Goal: Transaction & Acquisition: Book appointment/travel/reservation

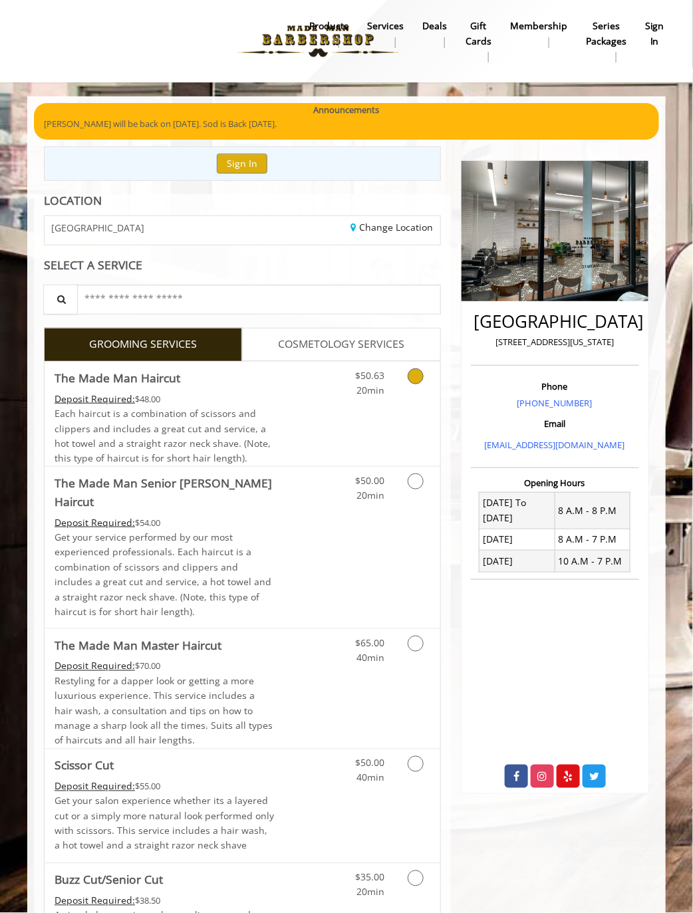
click at [419, 374] on icon "Grooming services" at bounding box center [416, 376] width 16 height 16
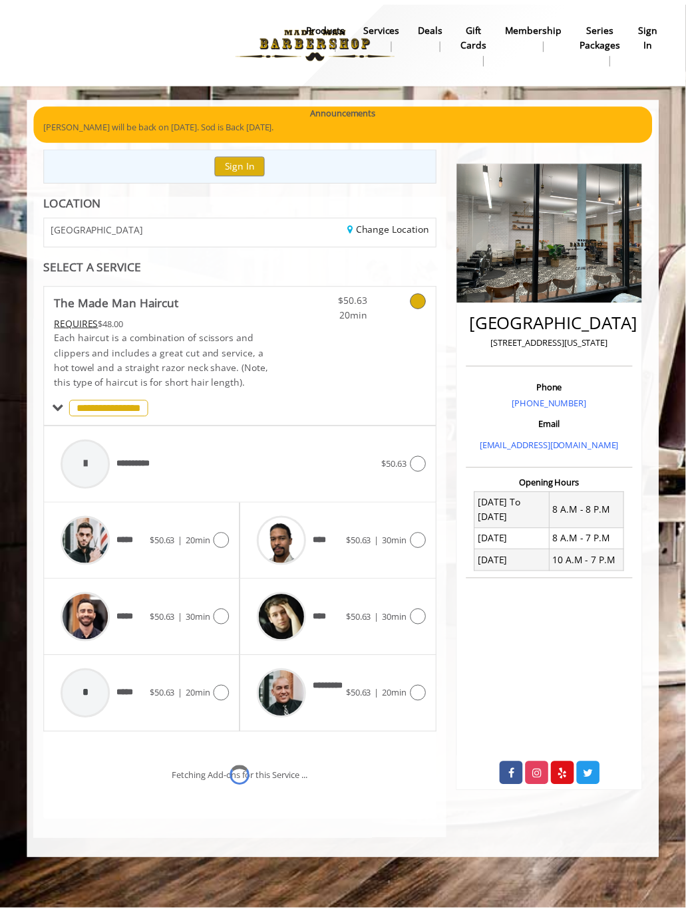
scroll to position [15, 0]
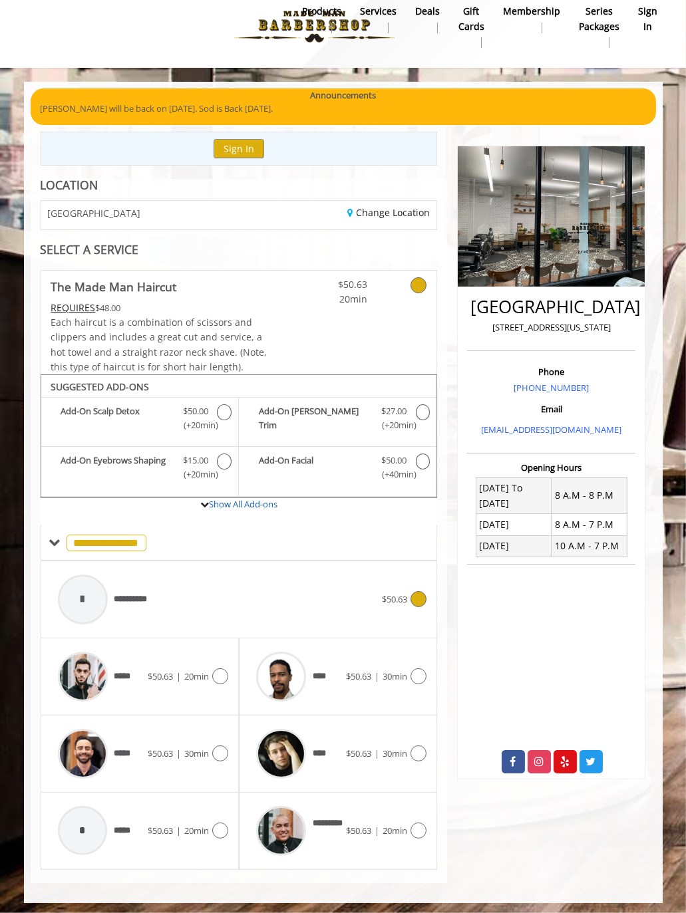
click at [414, 595] on icon at bounding box center [418, 599] width 16 height 16
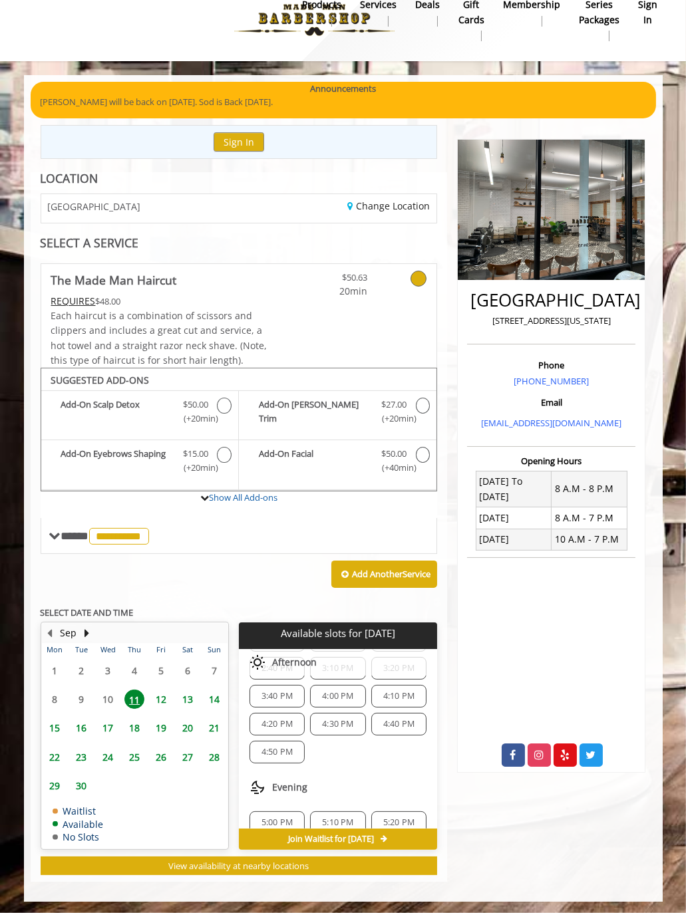
scroll to position [238, 0]
click at [395, 720] on span "4:40 PM" at bounding box center [398, 725] width 31 height 11
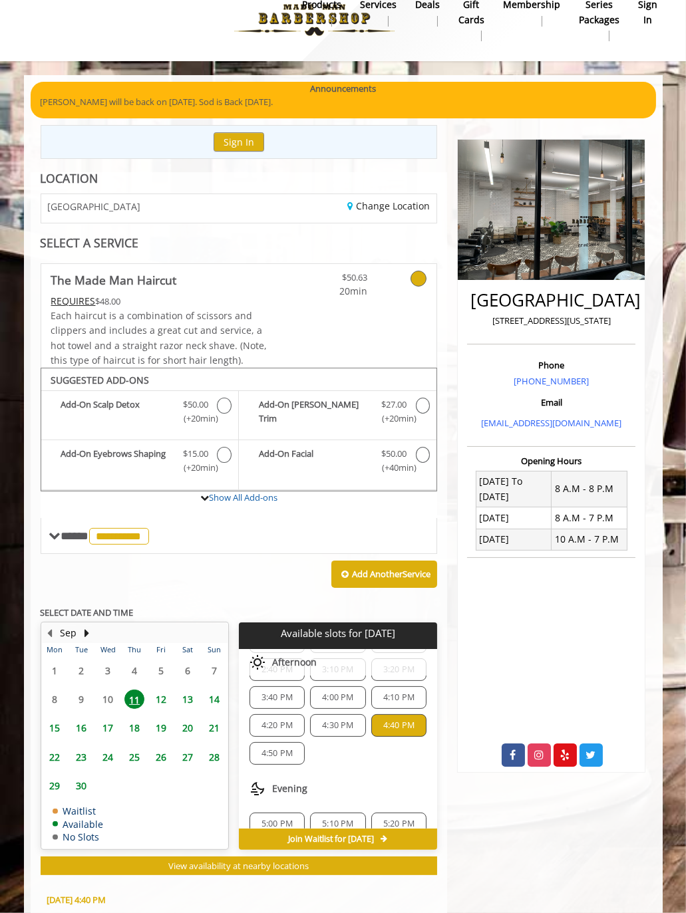
scroll to position [268, 0]
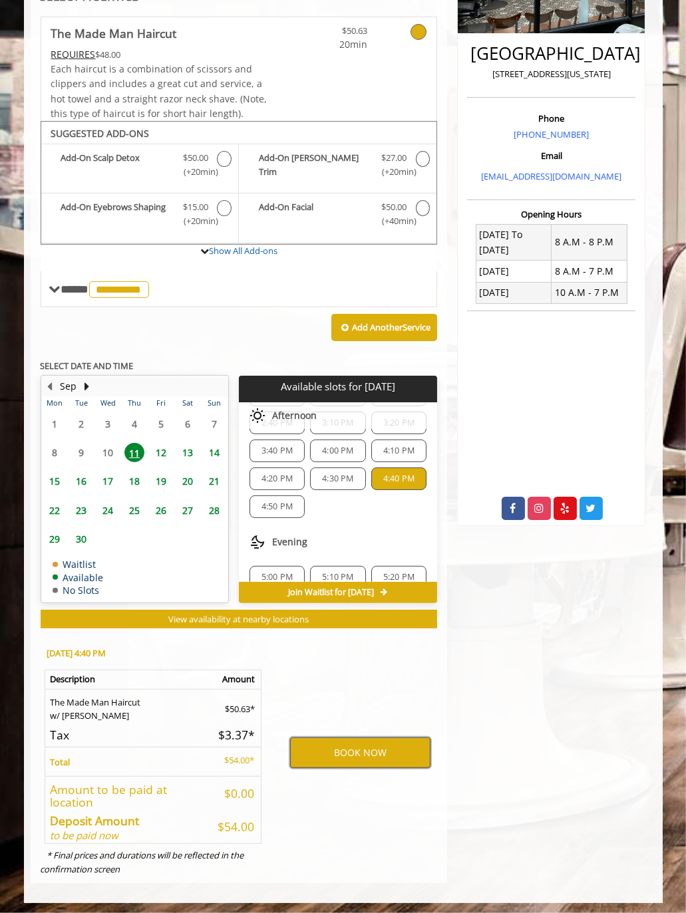
click at [355, 749] on button "BOOK NOW" at bounding box center [360, 753] width 140 height 31
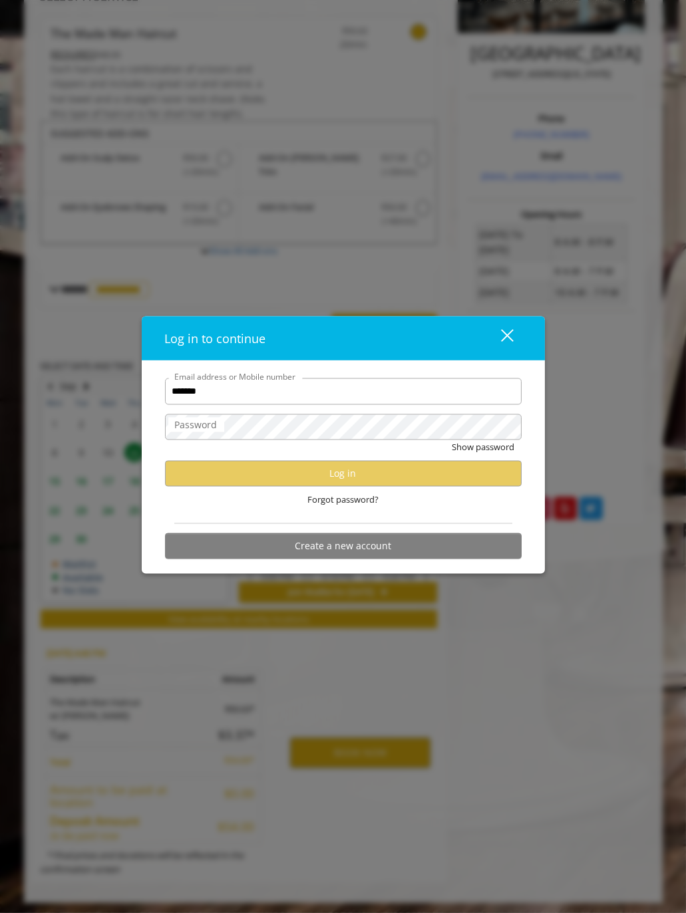
type input "**********"
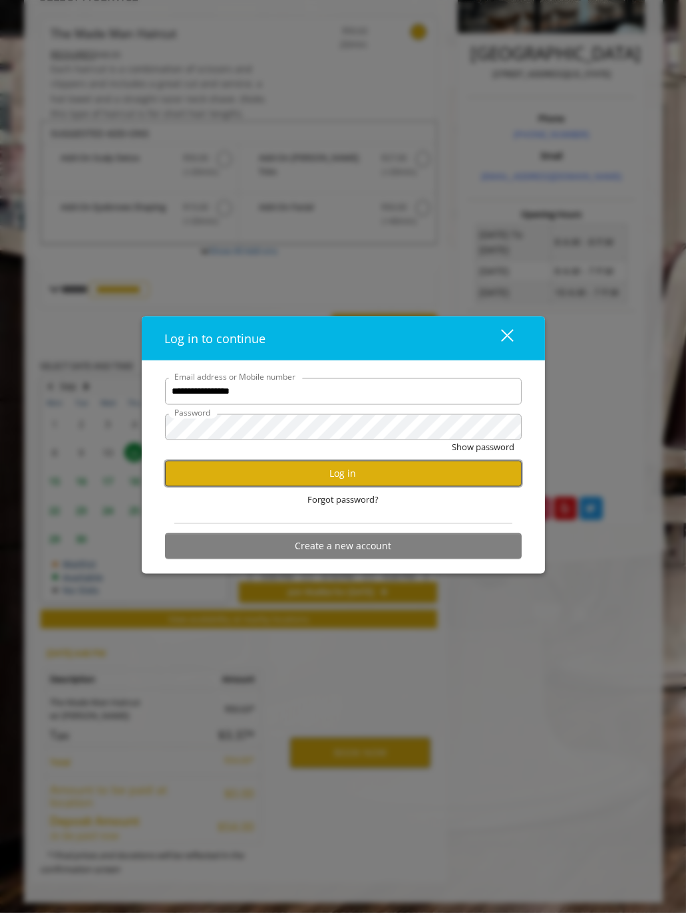
click at [281, 476] on button "Log in" at bounding box center [343, 474] width 356 height 26
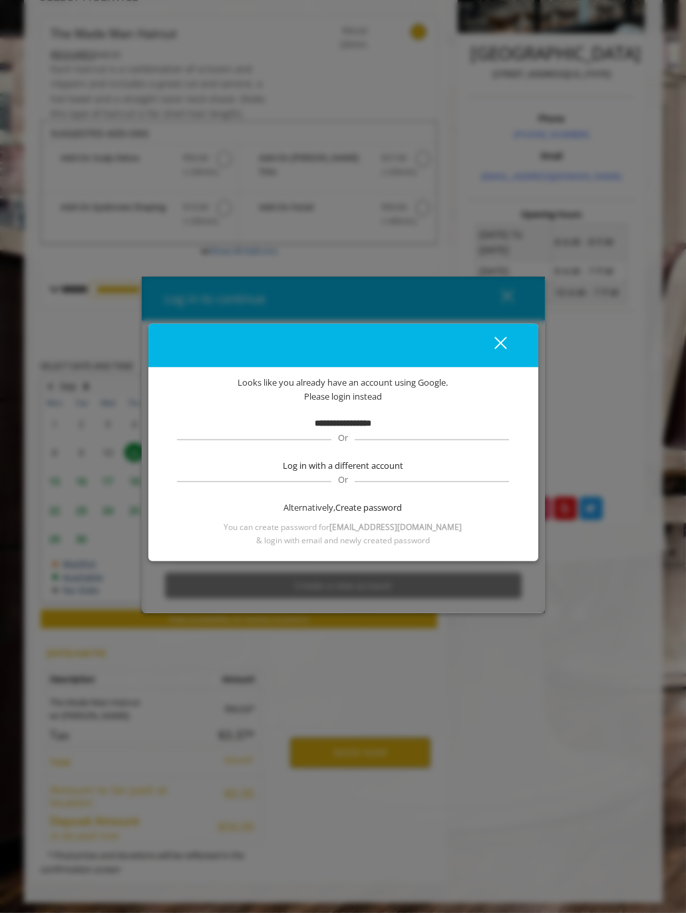
click at [297, 506] on div "Alternatively, Create password" at bounding box center [343, 507] width 337 height 14
click at [346, 507] on span "Create password" at bounding box center [369, 507] width 67 height 14
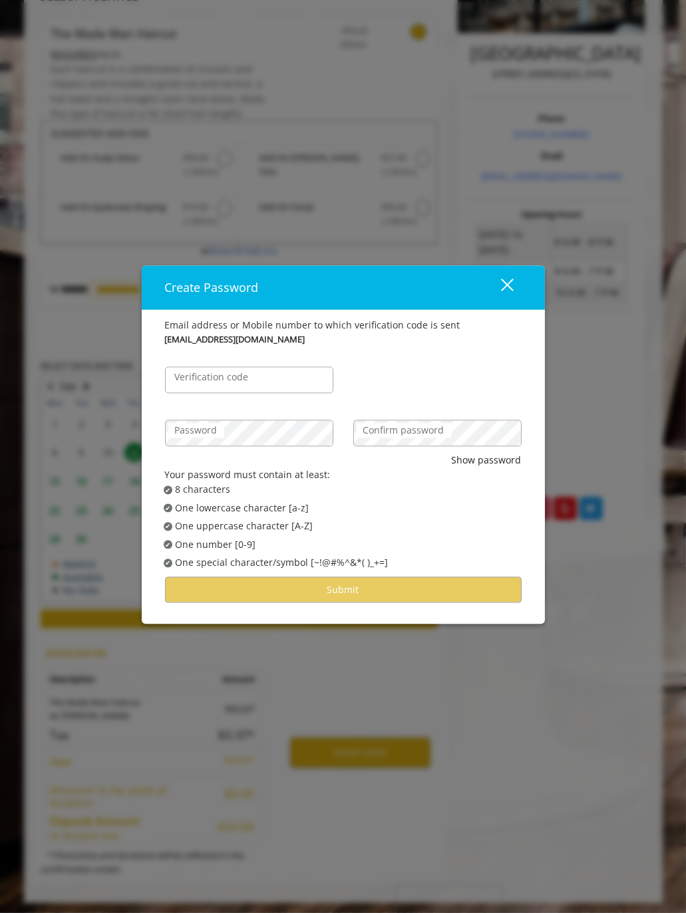
click at [188, 380] on label "Verification code" at bounding box center [211, 377] width 87 height 15
click at [188, 380] on input "Verification code" at bounding box center [249, 379] width 168 height 27
type input "******"
click at [186, 436] on label "Password" at bounding box center [196, 430] width 56 height 15
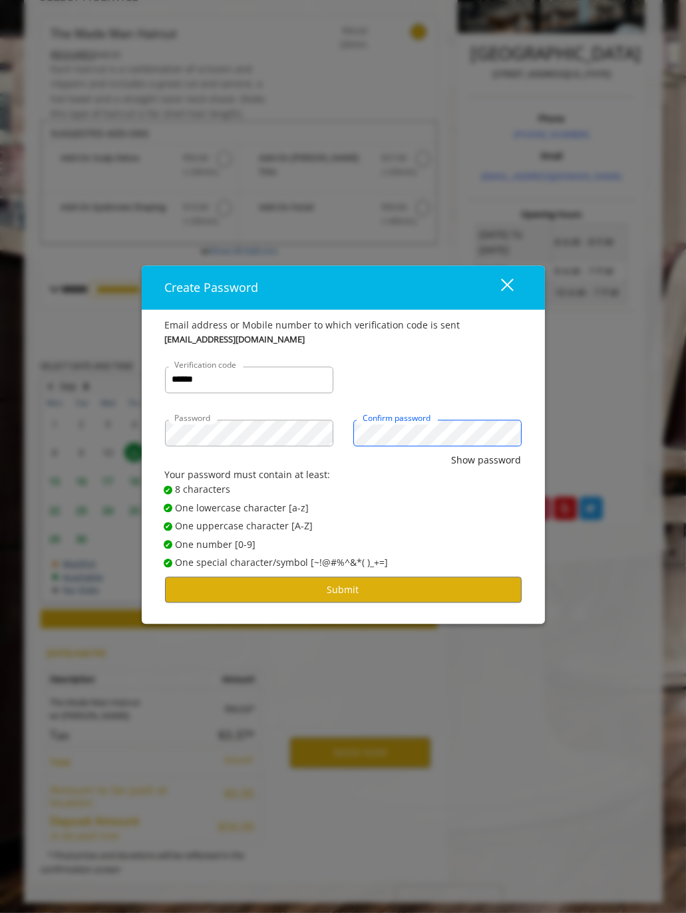
click at [452, 453] on button "Show password" at bounding box center [487, 460] width 70 height 15
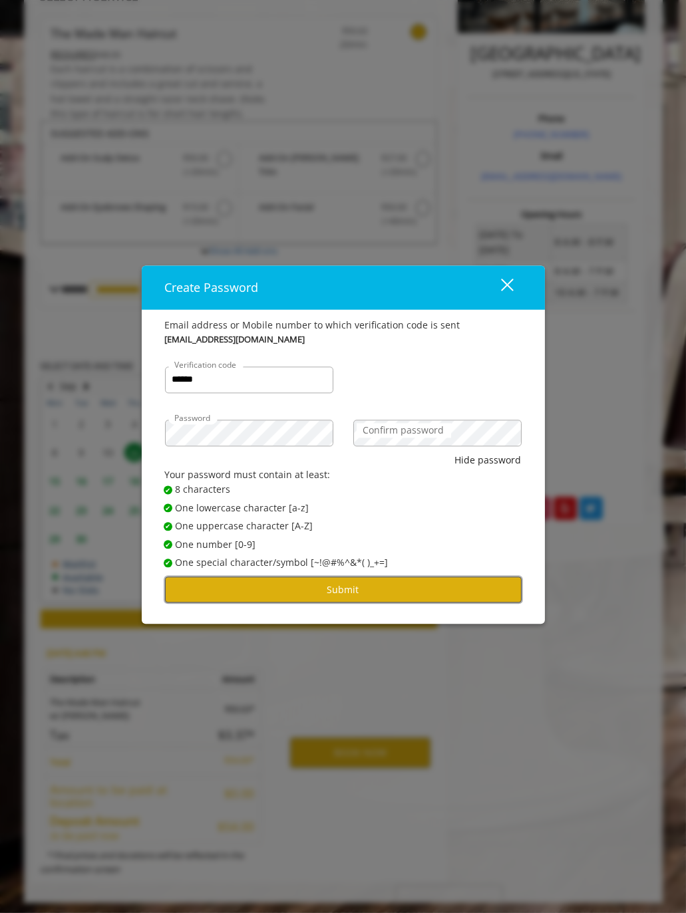
click at [264, 589] on button "Submit" at bounding box center [343, 590] width 356 height 26
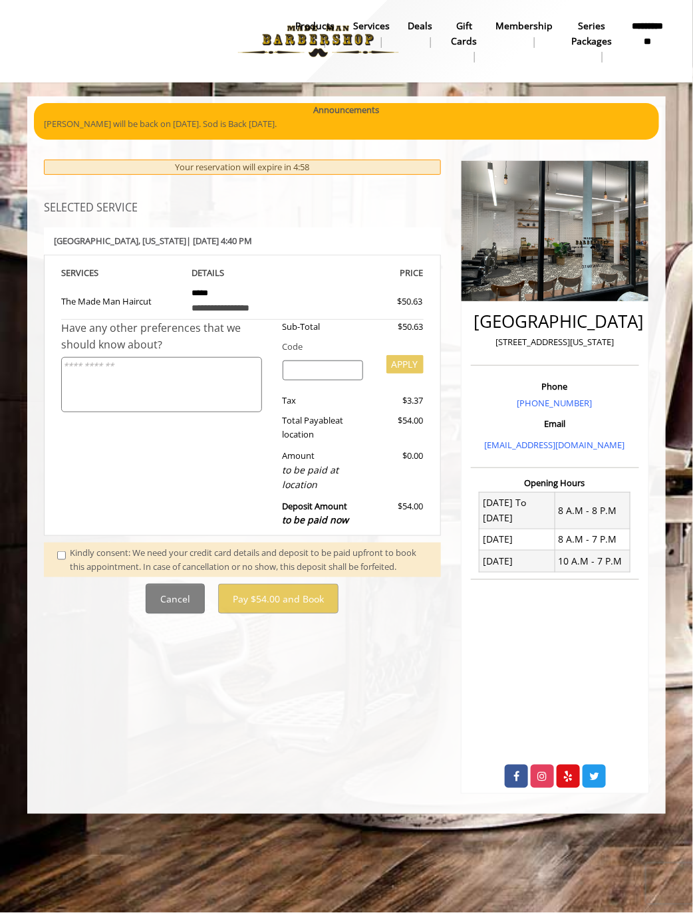
click at [264, 578] on div "Kindly consent: We need your credit card details and deposit to be paid upfront…" at bounding box center [242, 560] width 397 height 35
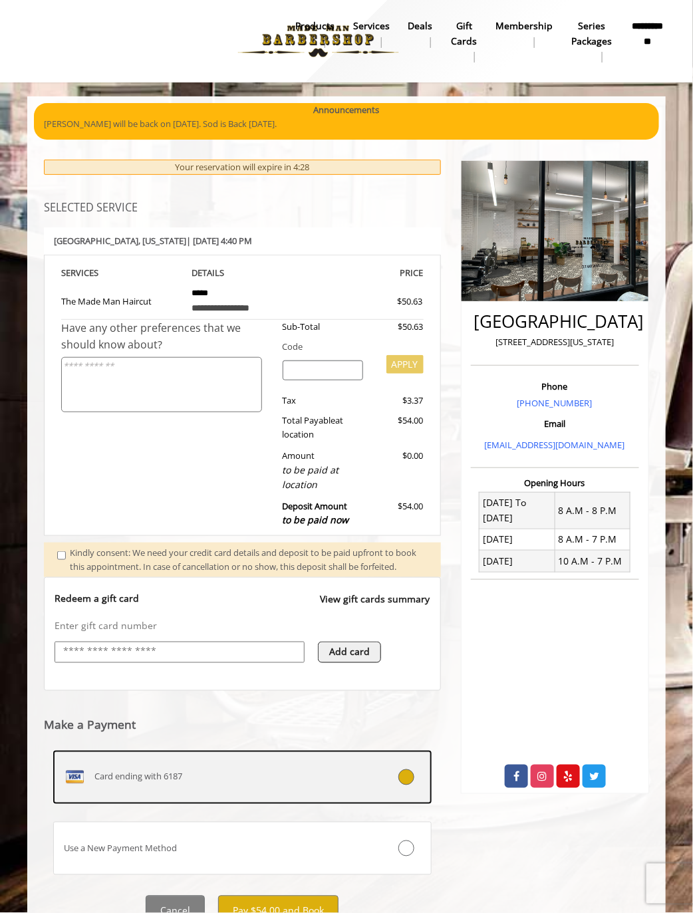
scroll to position [71, 0]
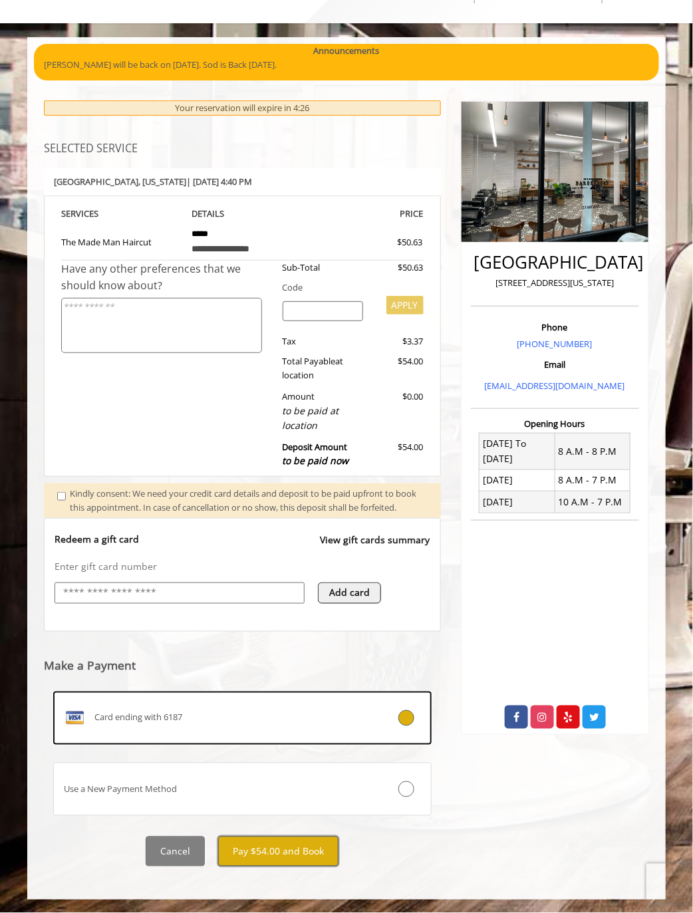
click at [248, 848] on button "Pay $54.00 and Book" at bounding box center [278, 852] width 120 height 30
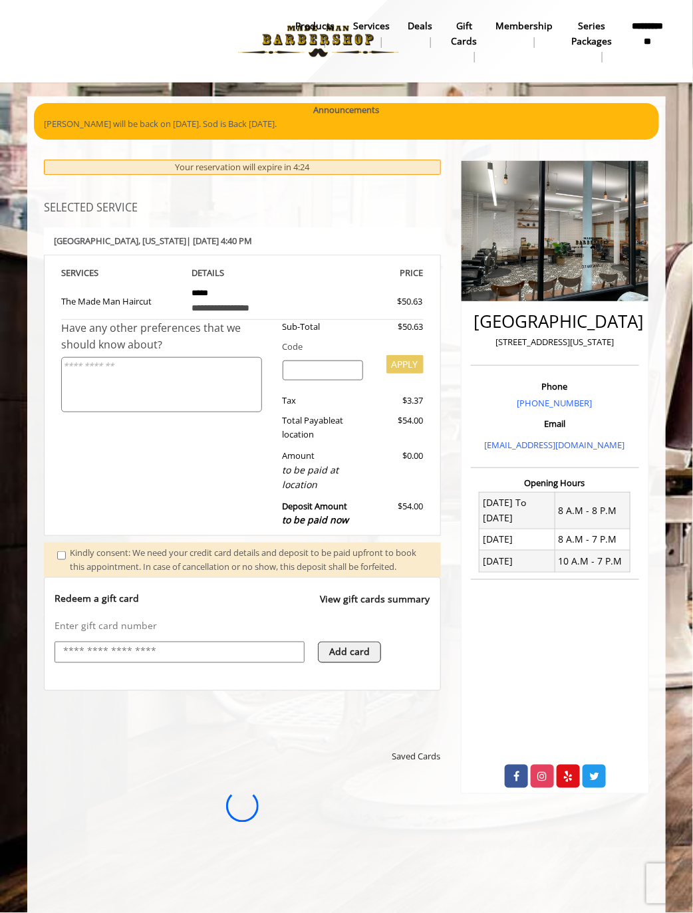
scroll to position [0, 0]
